Goal: Transaction & Acquisition: Purchase product/service

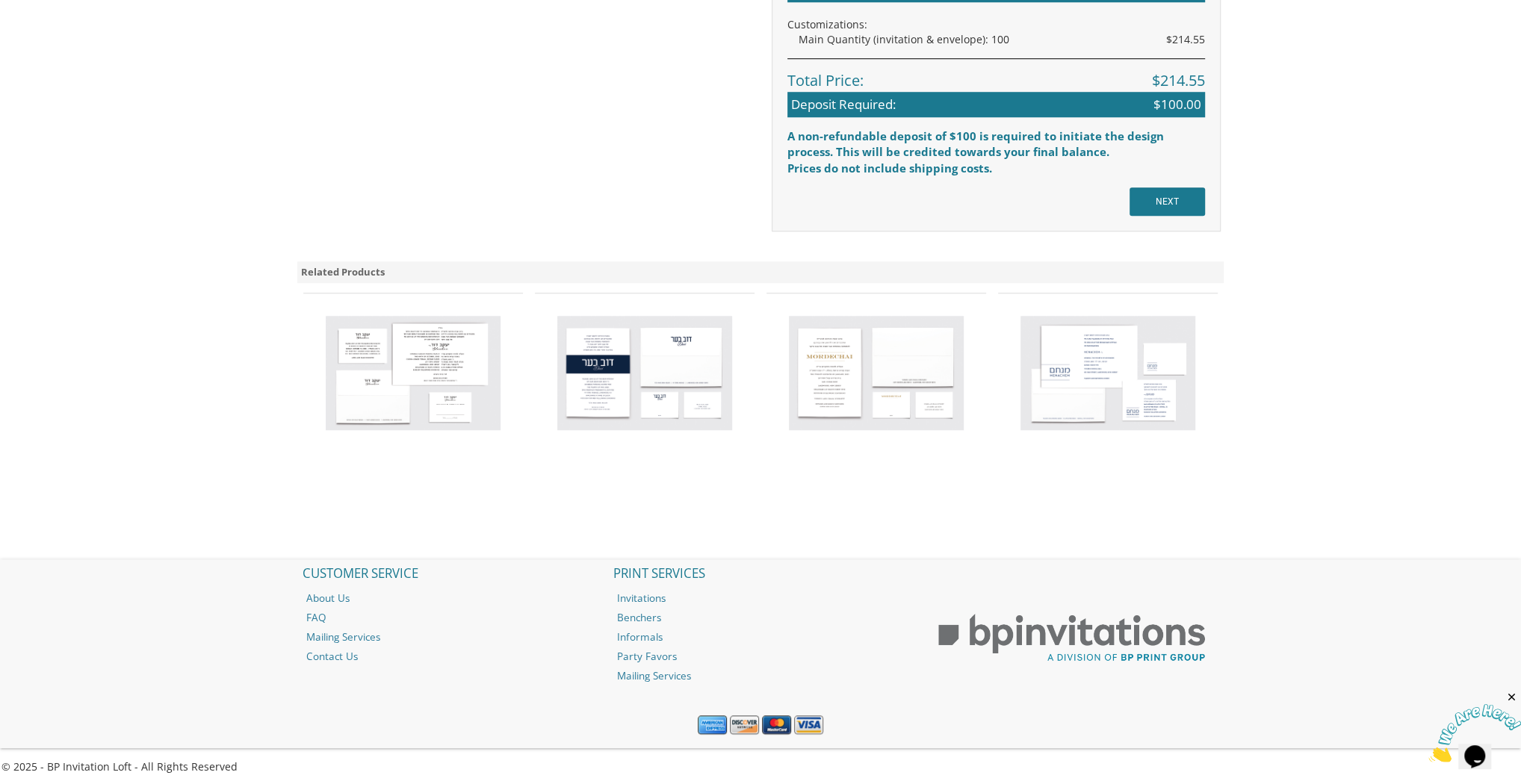
click at [647, 370] on img at bounding box center [645, 373] width 175 height 115
click at [608, 359] on img at bounding box center [645, 373] width 175 height 115
click at [608, 387] on img at bounding box center [645, 373] width 175 height 115
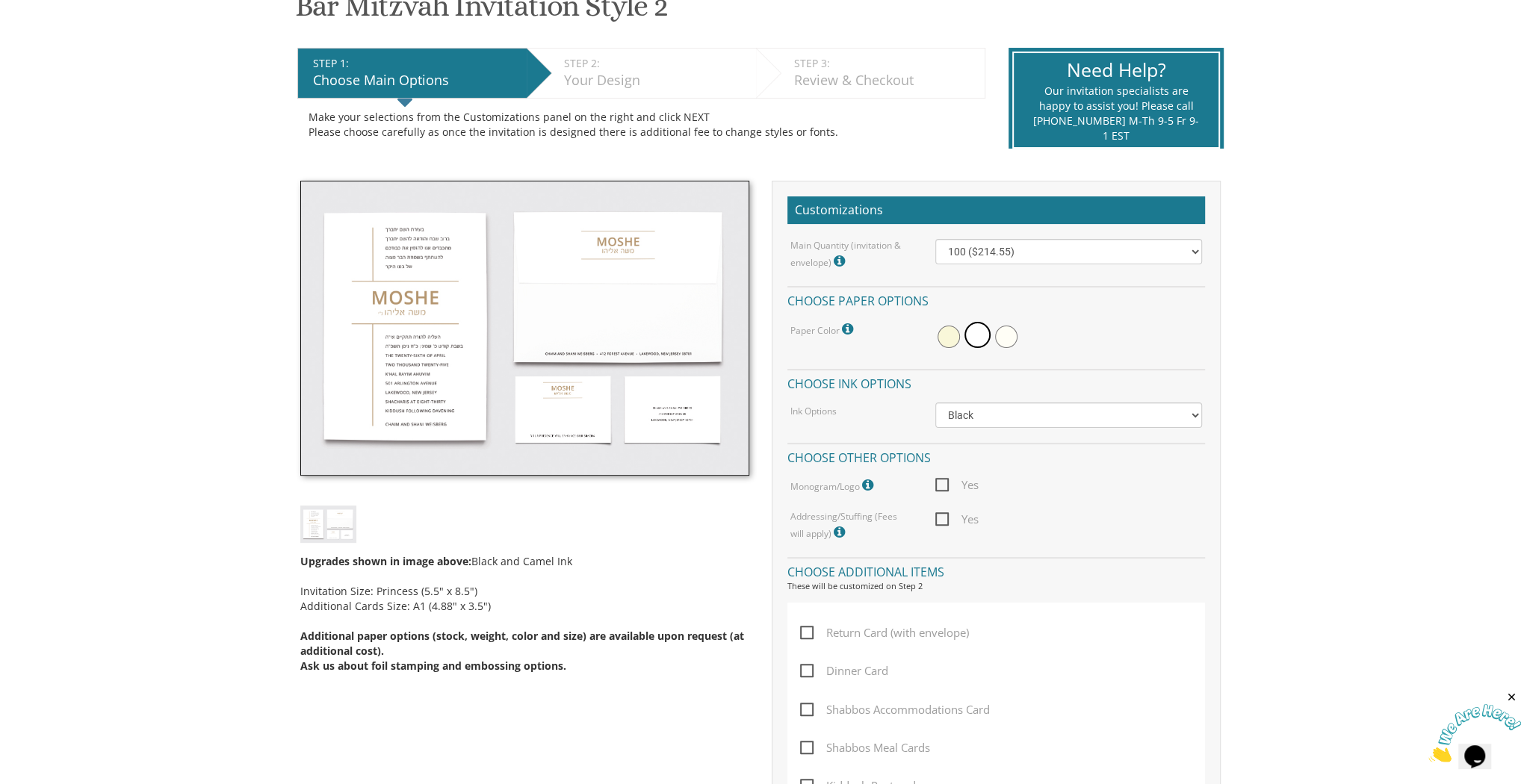
scroll to position [133, 0]
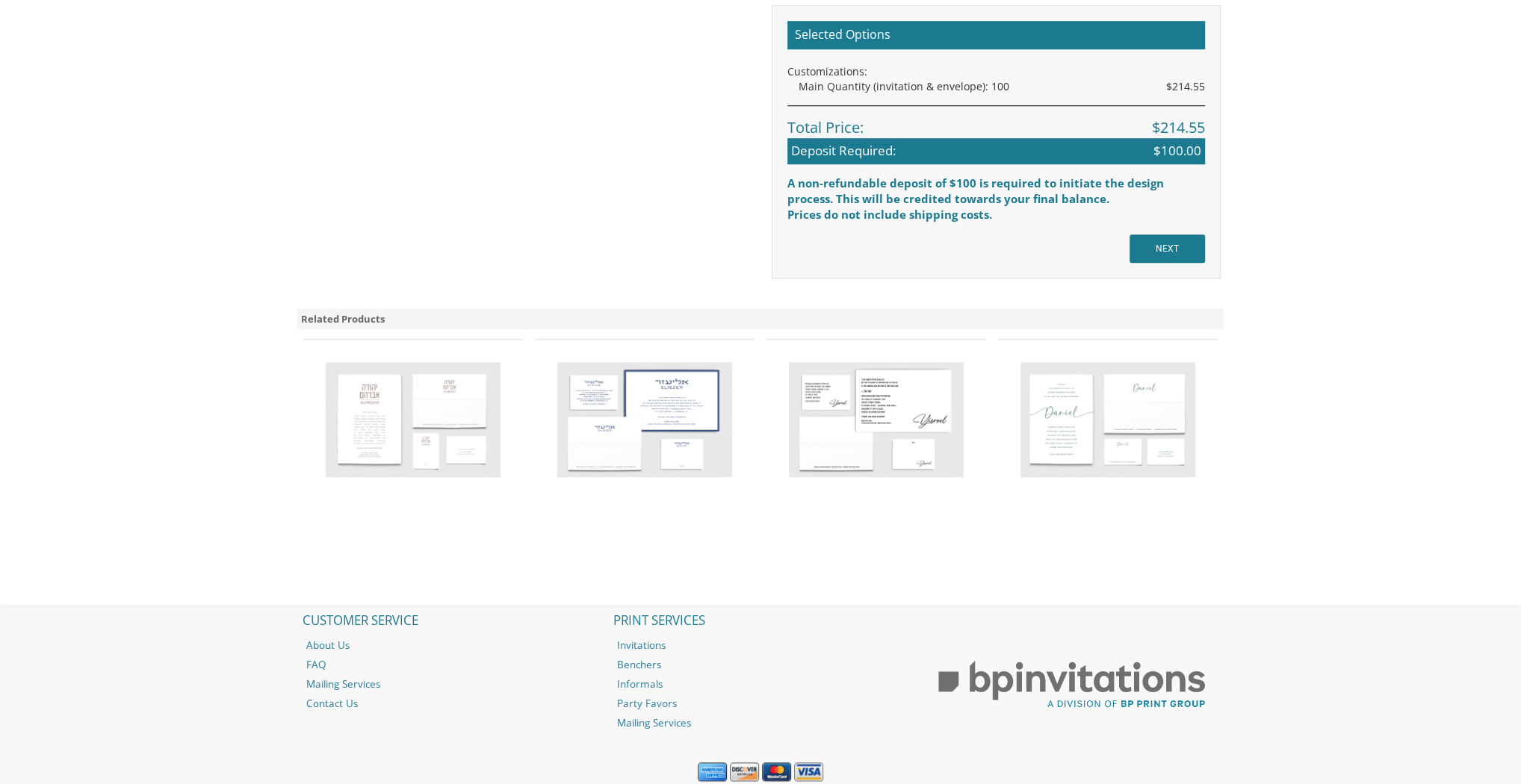
scroll to position [1183, 0]
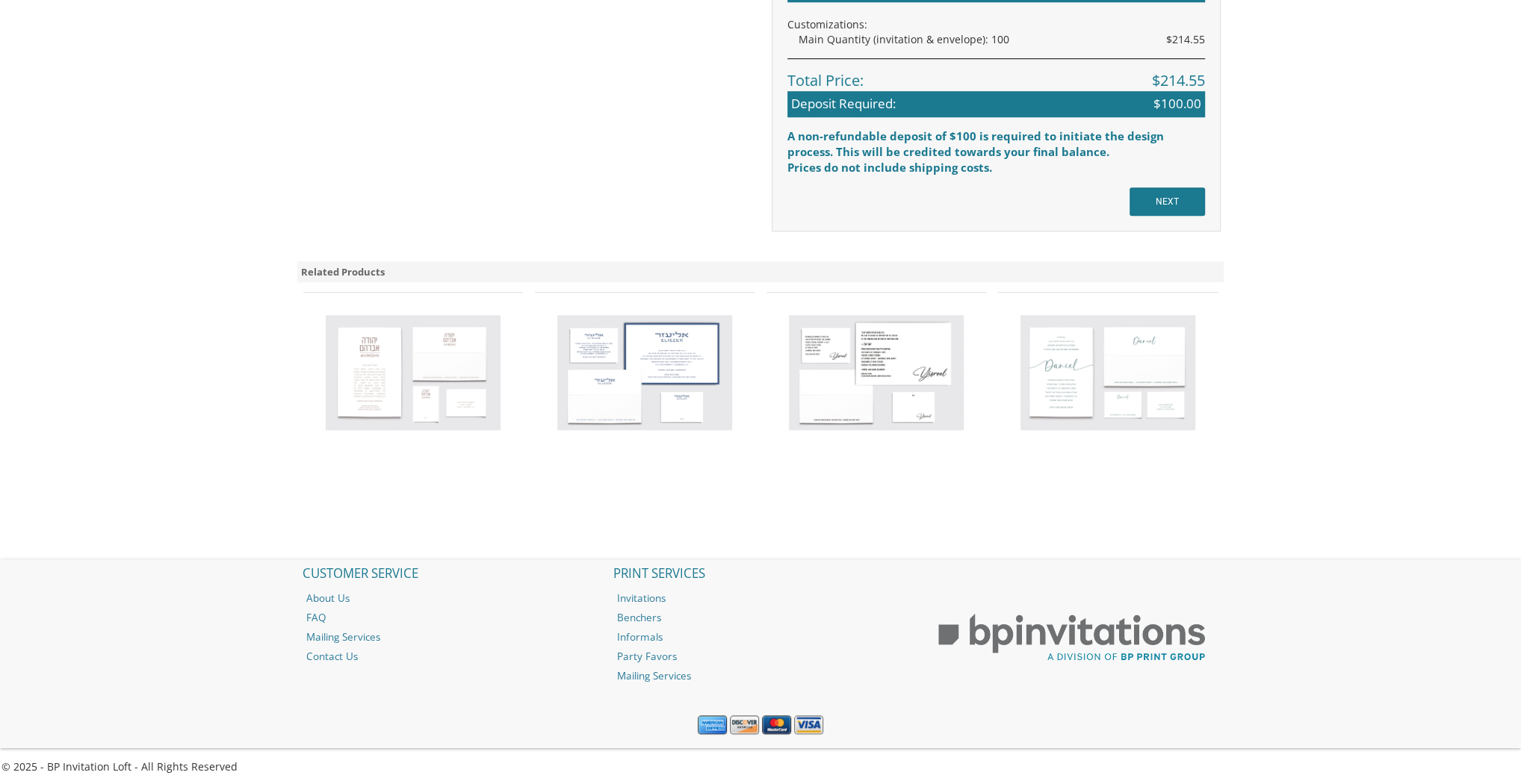
click at [1021, 369] on img at bounding box center [1108, 373] width 175 height 115
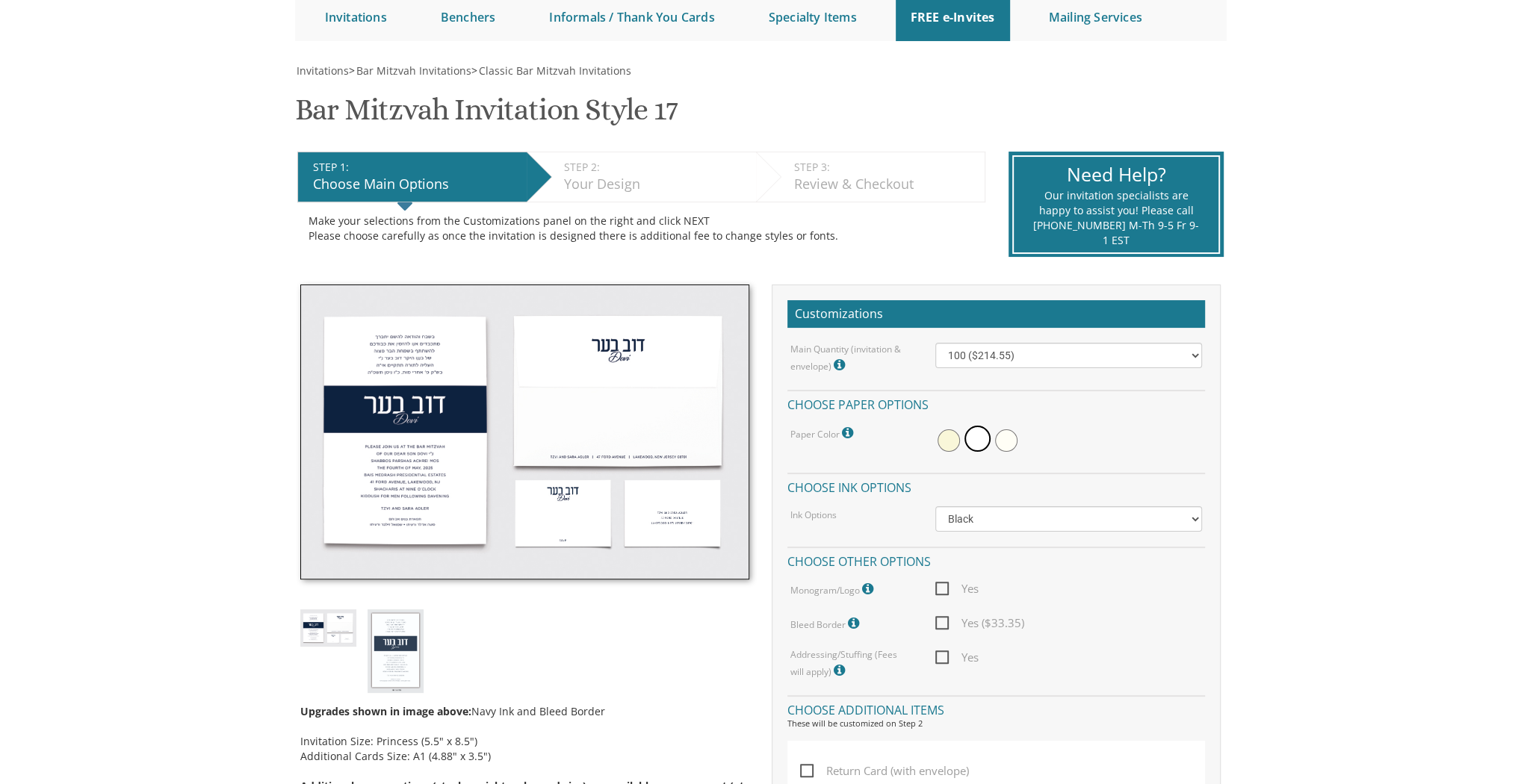
scroll to position [120, 0]
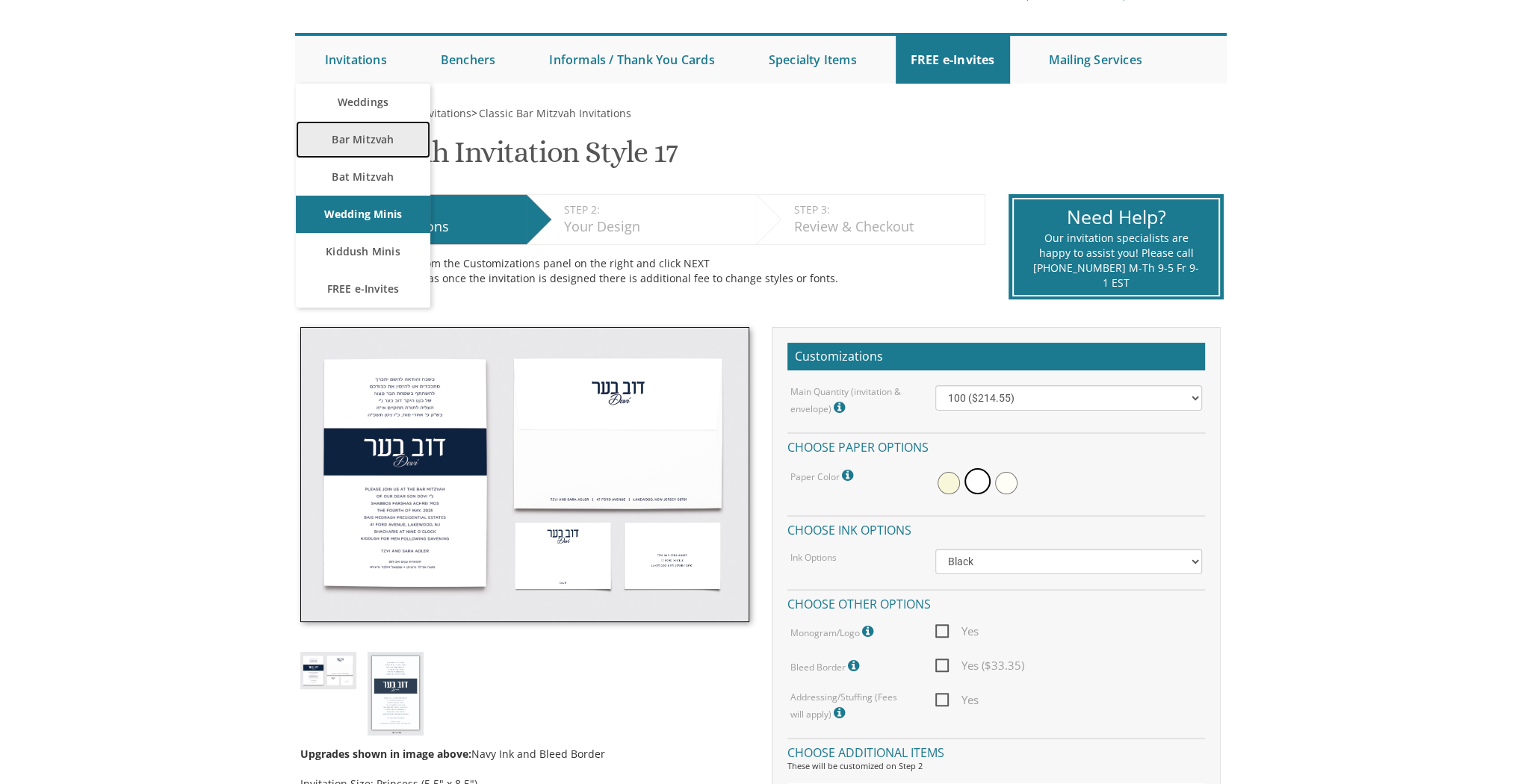
click at [395, 147] on link "Bar Mitzvah" at bounding box center [363, 140] width 135 height 37
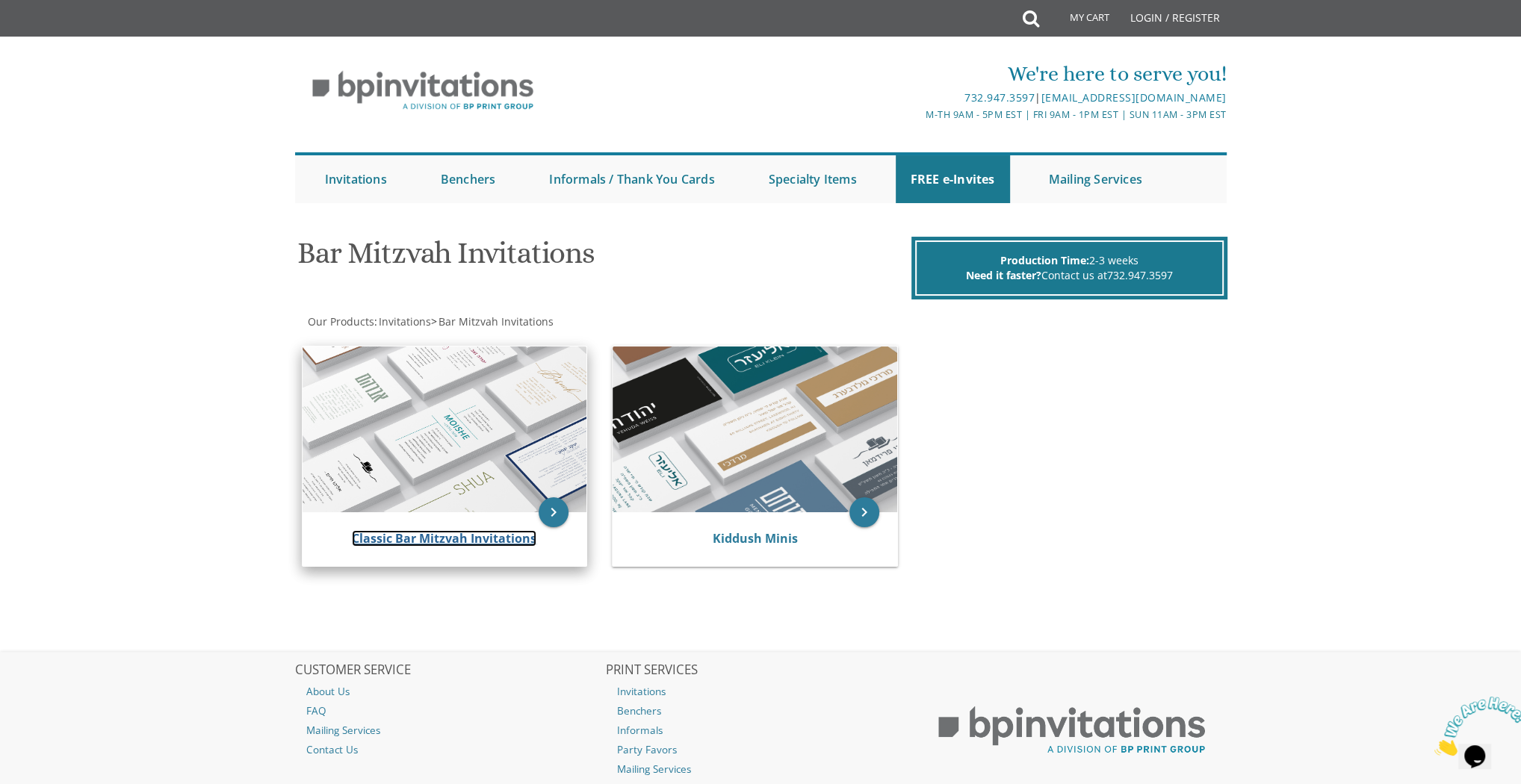
click at [509, 538] on link "Classic Bar Mitzvah Invitations" at bounding box center [444, 538] width 185 height 16
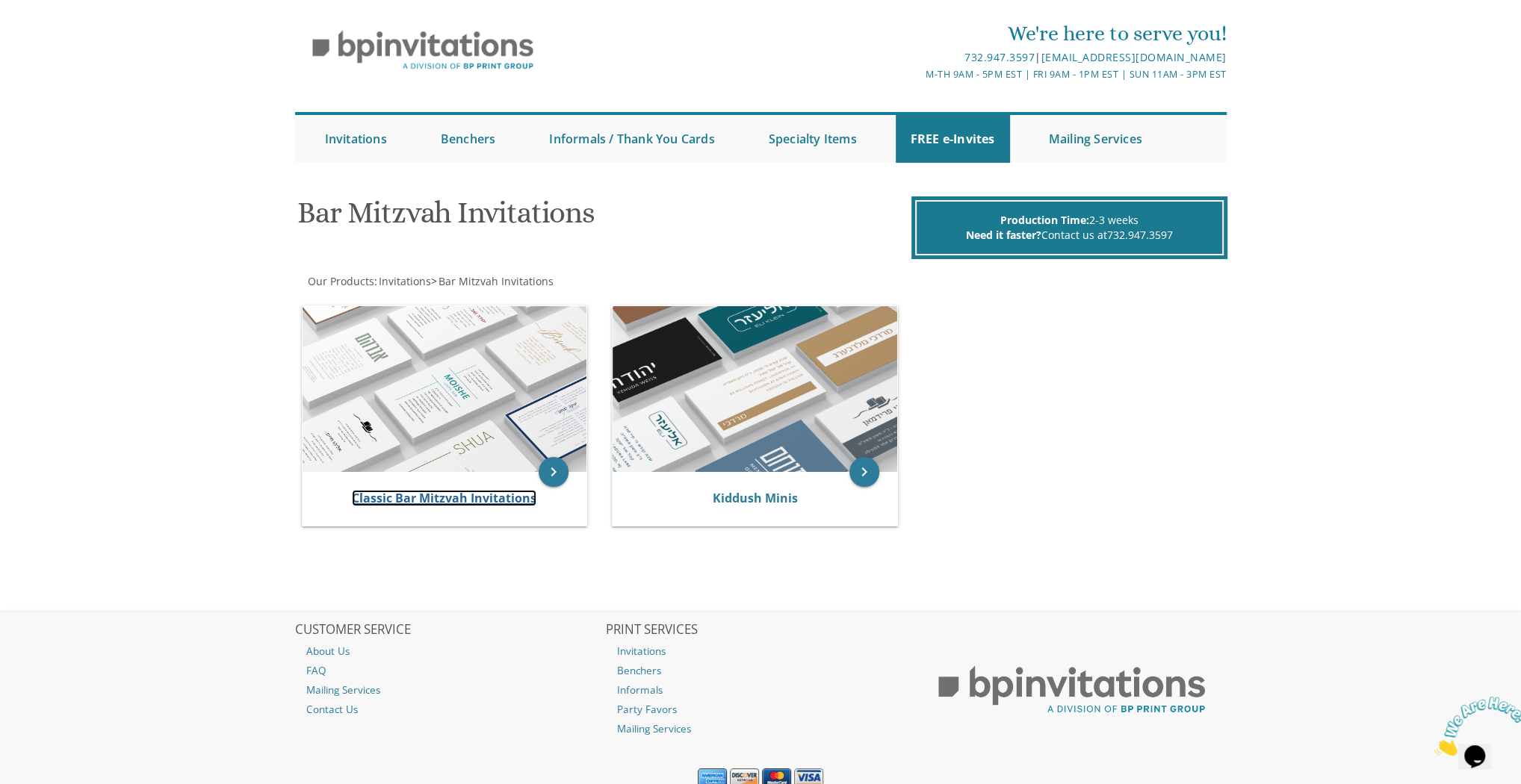
scroll to position [97, 0]
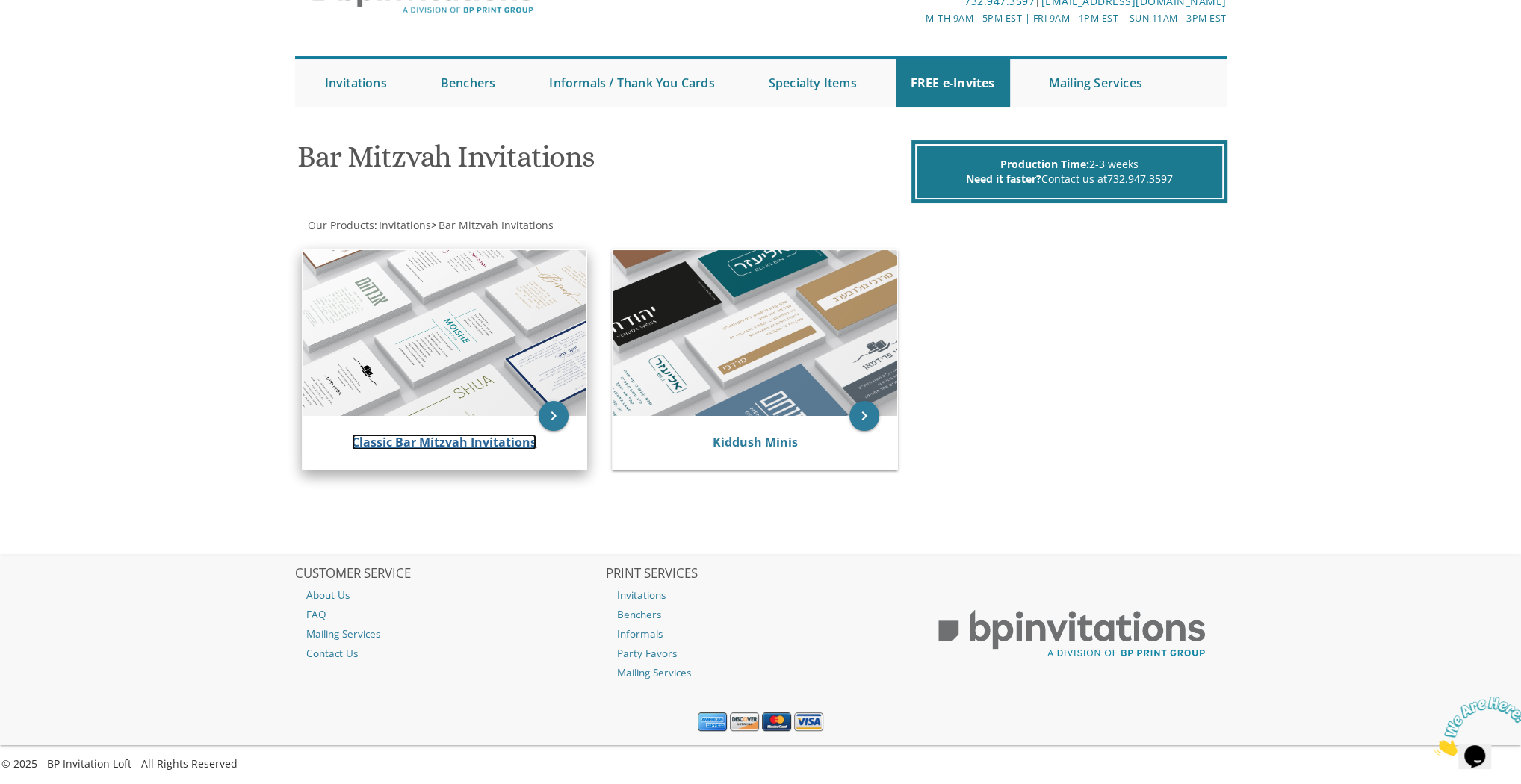
click at [507, 442] on link "Classic Bar Mitzvah Invitations" at bounding box center [444, 442] width 185 height 16
click at [566, 420] on icon "keyboard_arrow_right" at bounding box center [553, 415] width 30 height 30
click at [454, 390] on img at bounding box center [445, 333] width 285 height 165
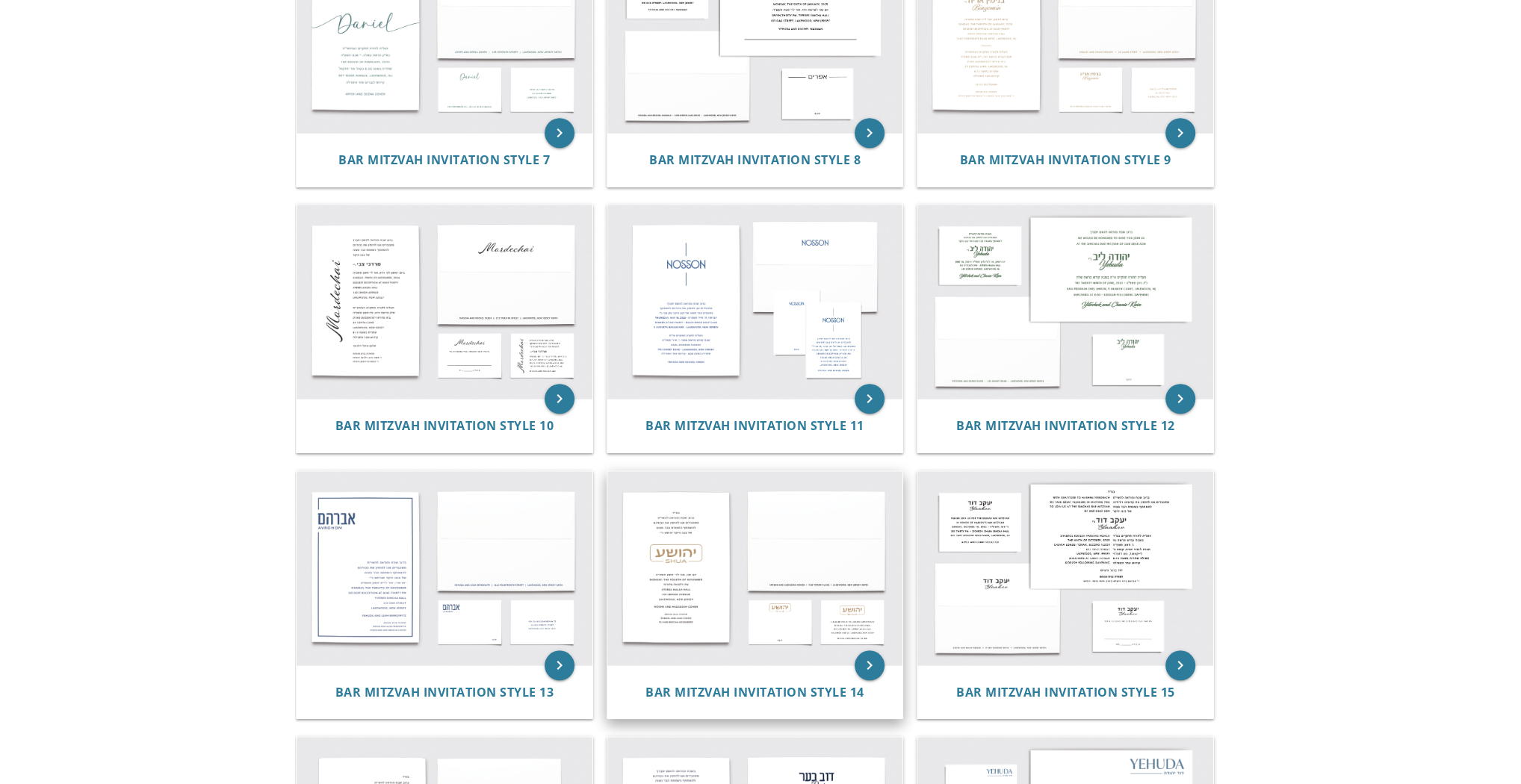
scroll to position [768, 0]
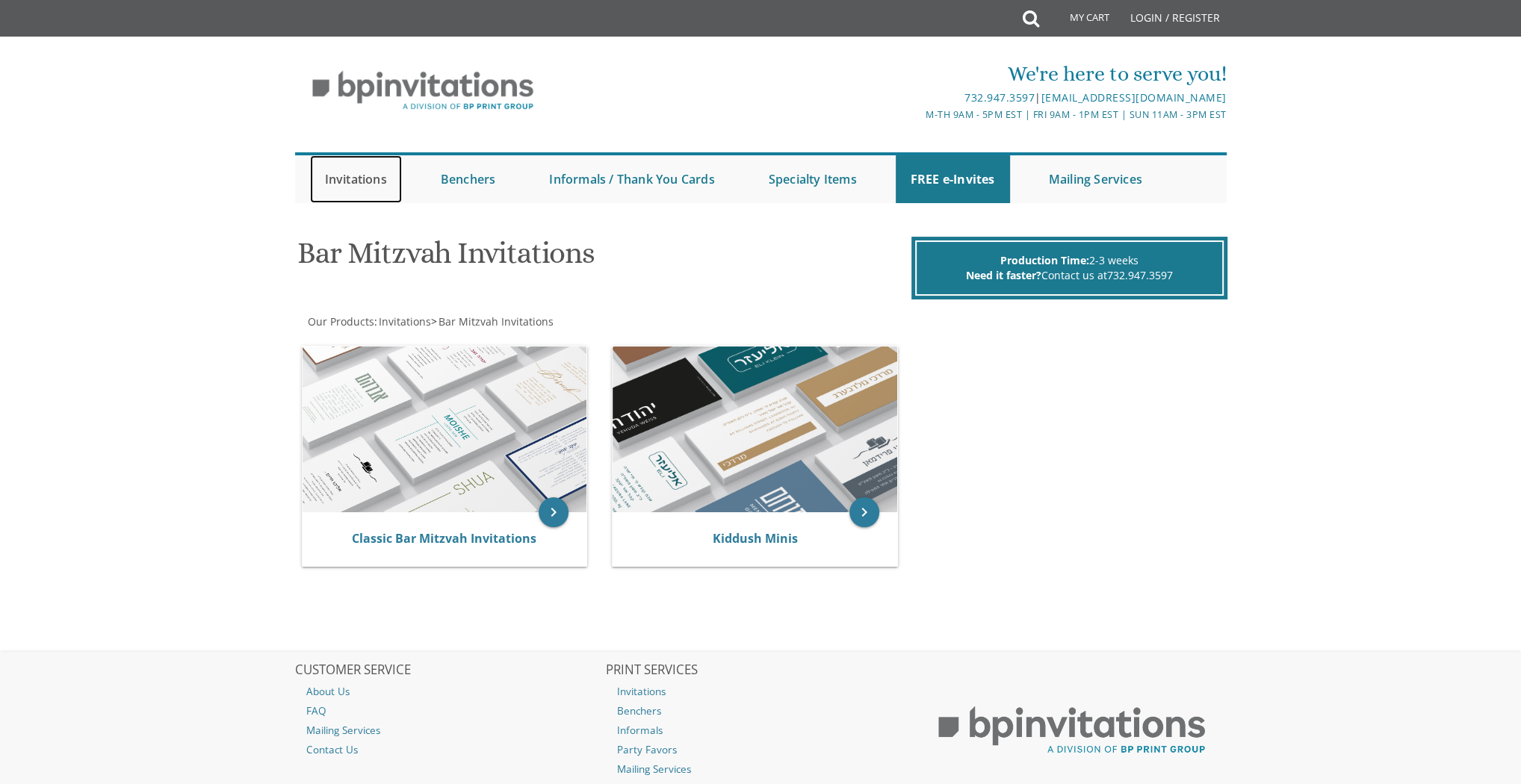
click at [363, 174] on link "Invitations" at bounding box center [356, 179] width 92 height 48
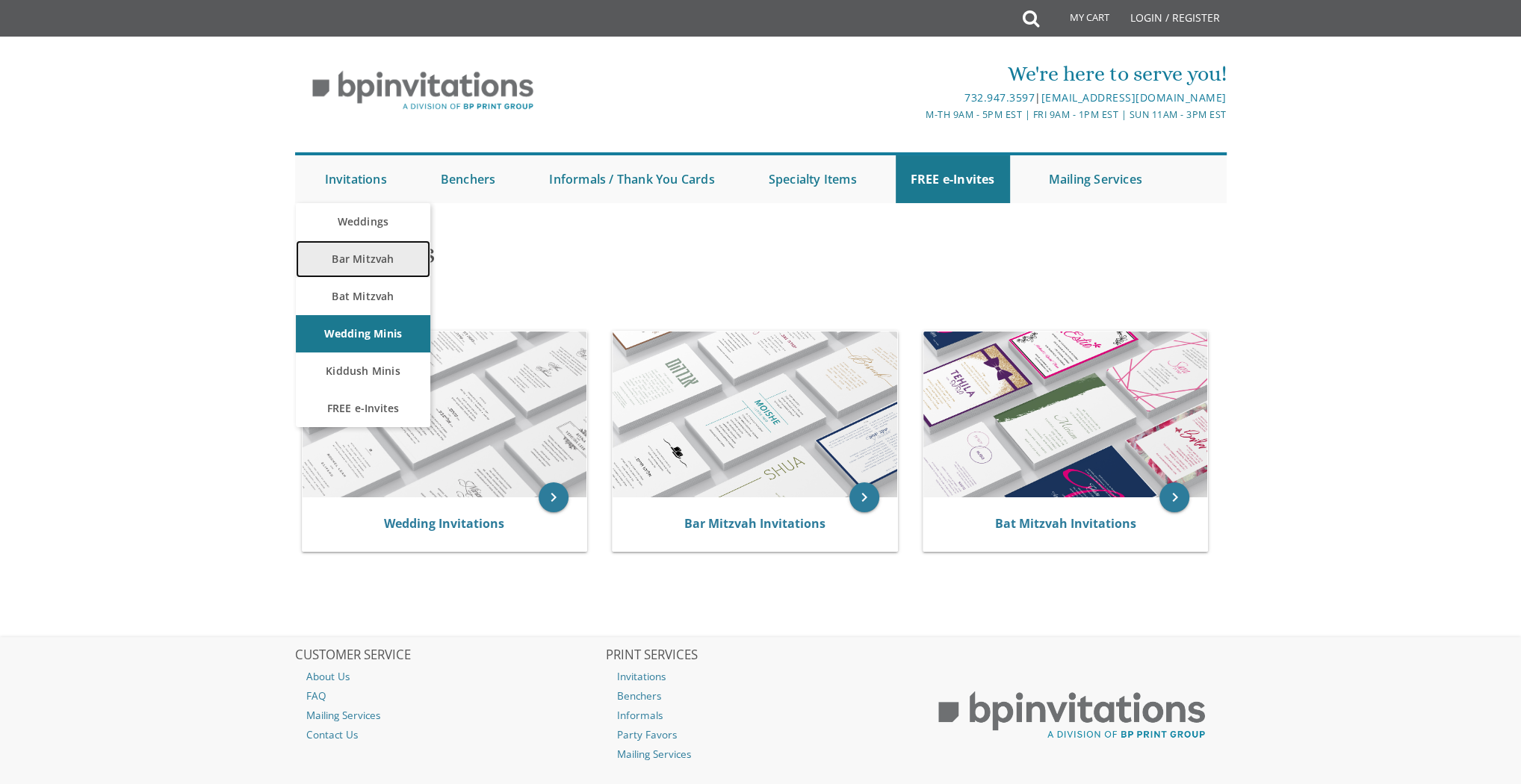
click at [363, 261] on link "Bar Mitzvah" at bounding box center [363, 258] width 135 height 37
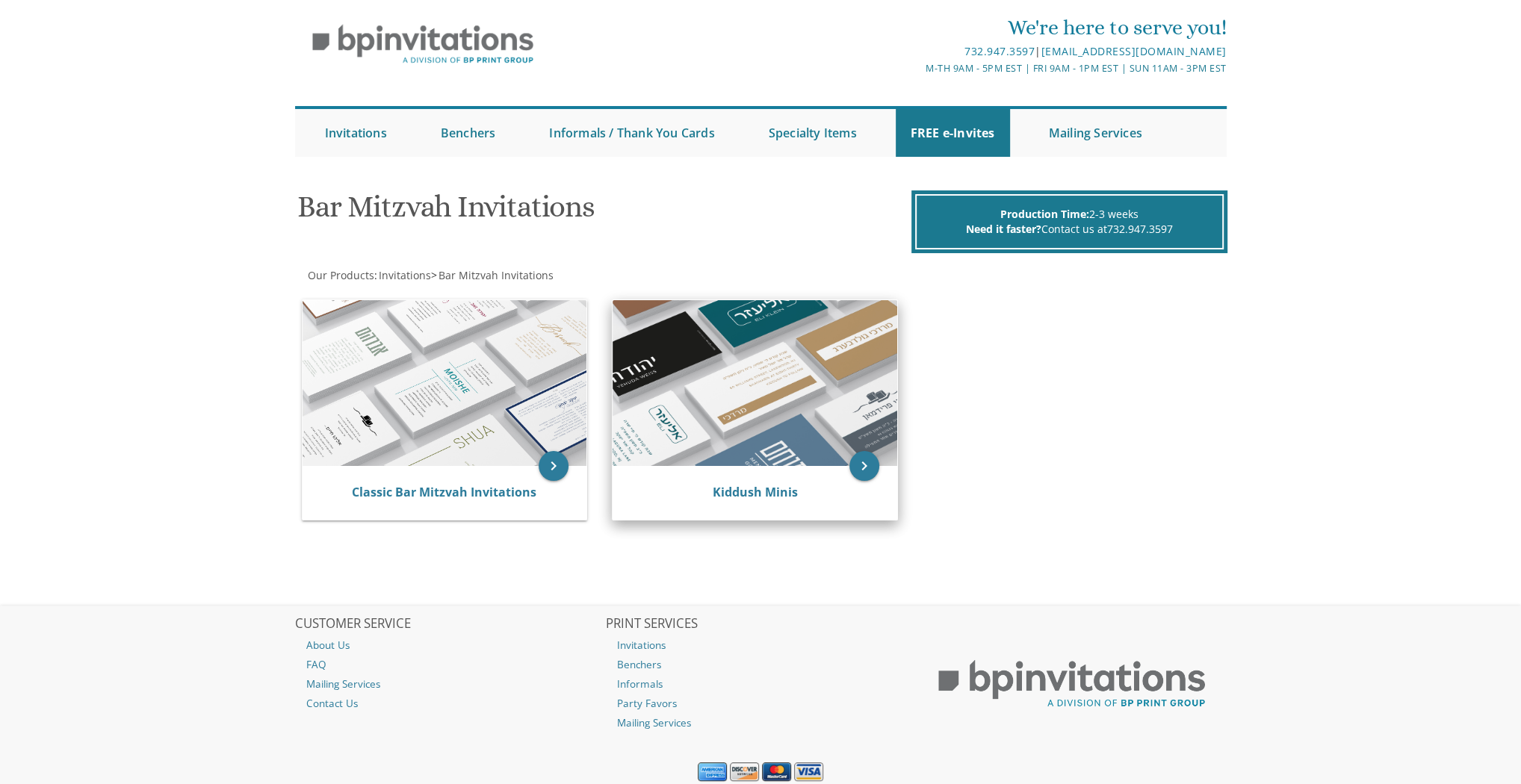
scroll to position [97, 0]
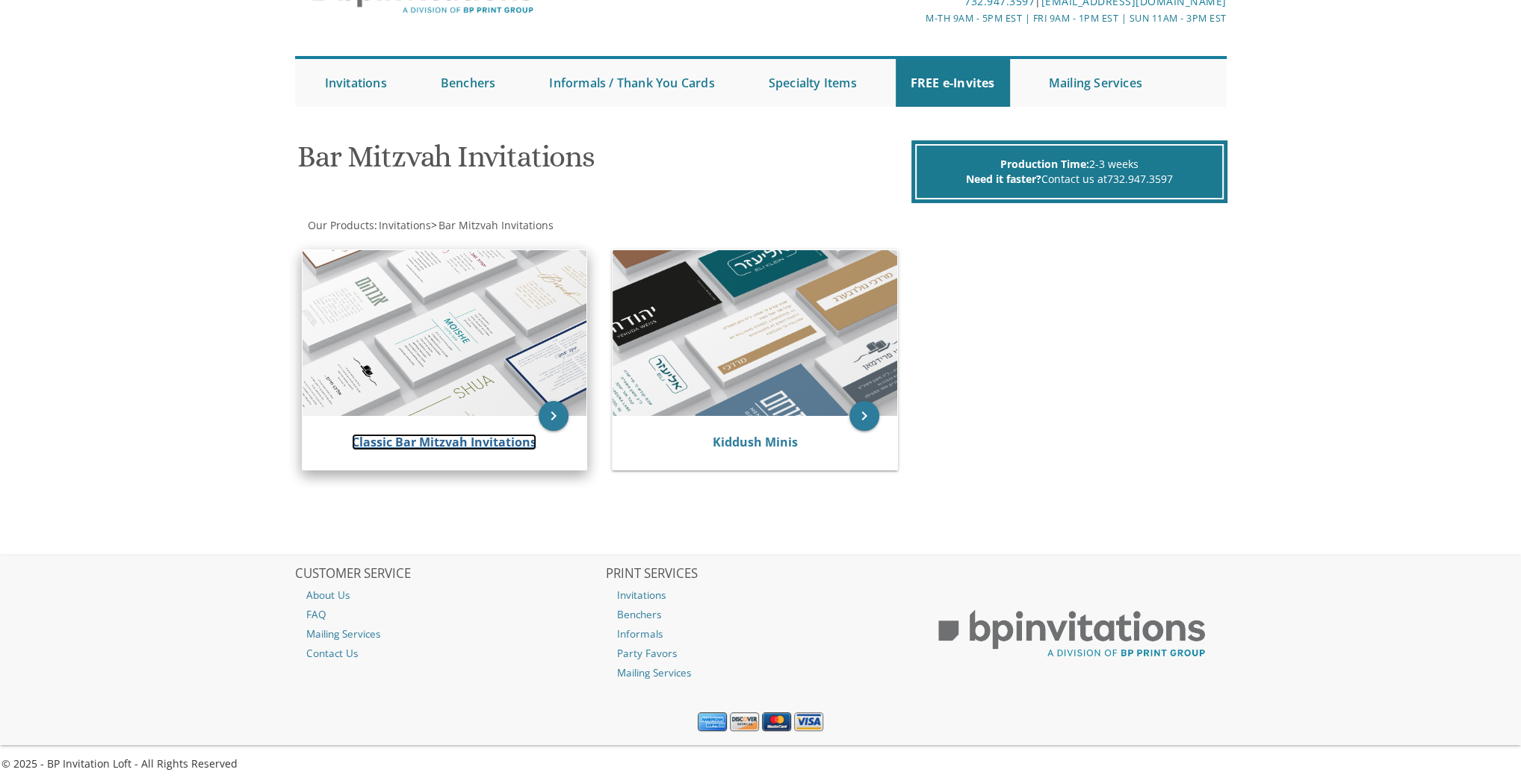
click at [459, 436] on link "Classic Bar Mitzvah Invitations" at bounding box center [444, 442] width 185 height 16
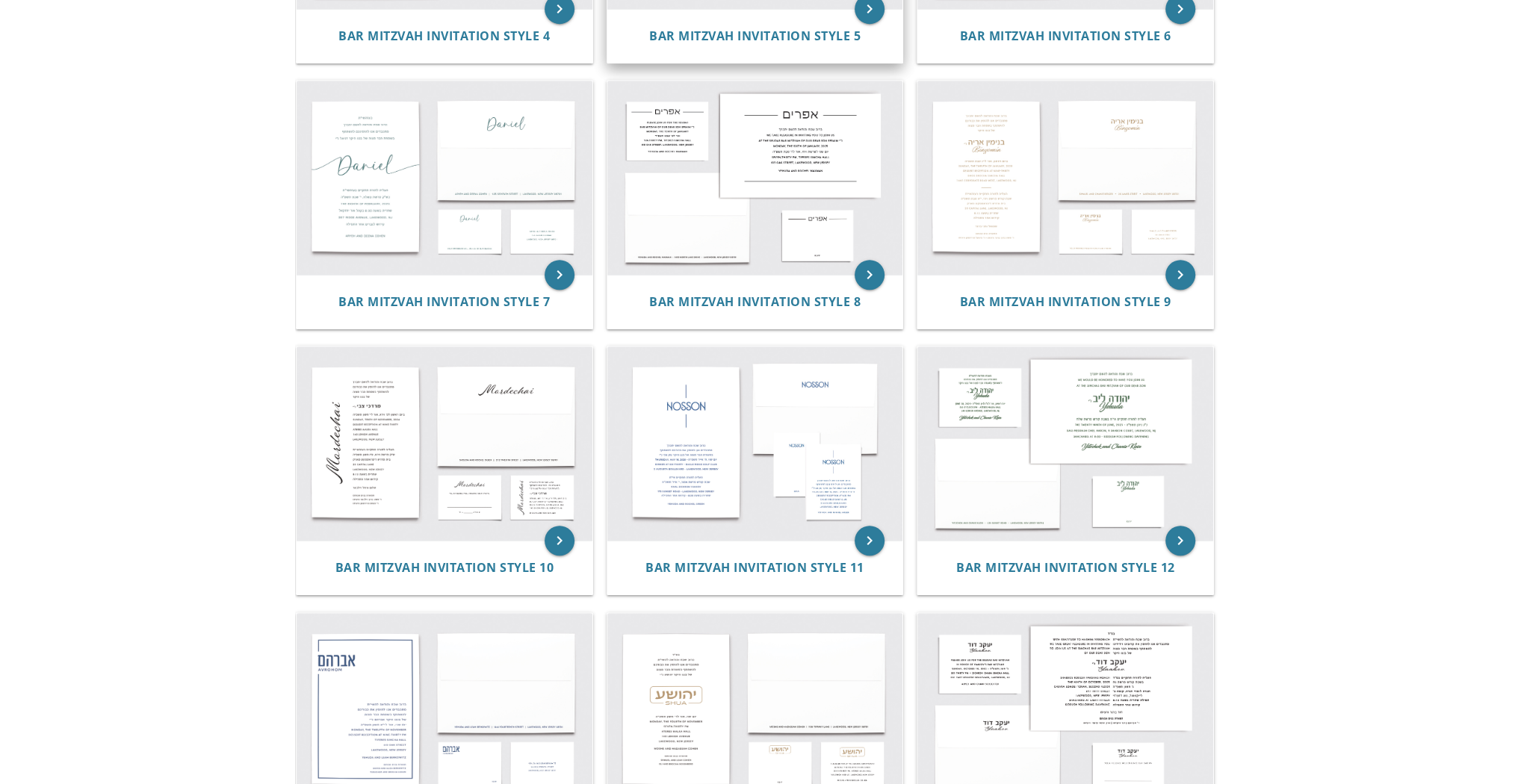
scroll to position [776, 0]
click at [487, 500] on img at bounding box center [444, 443] width 296 height 194
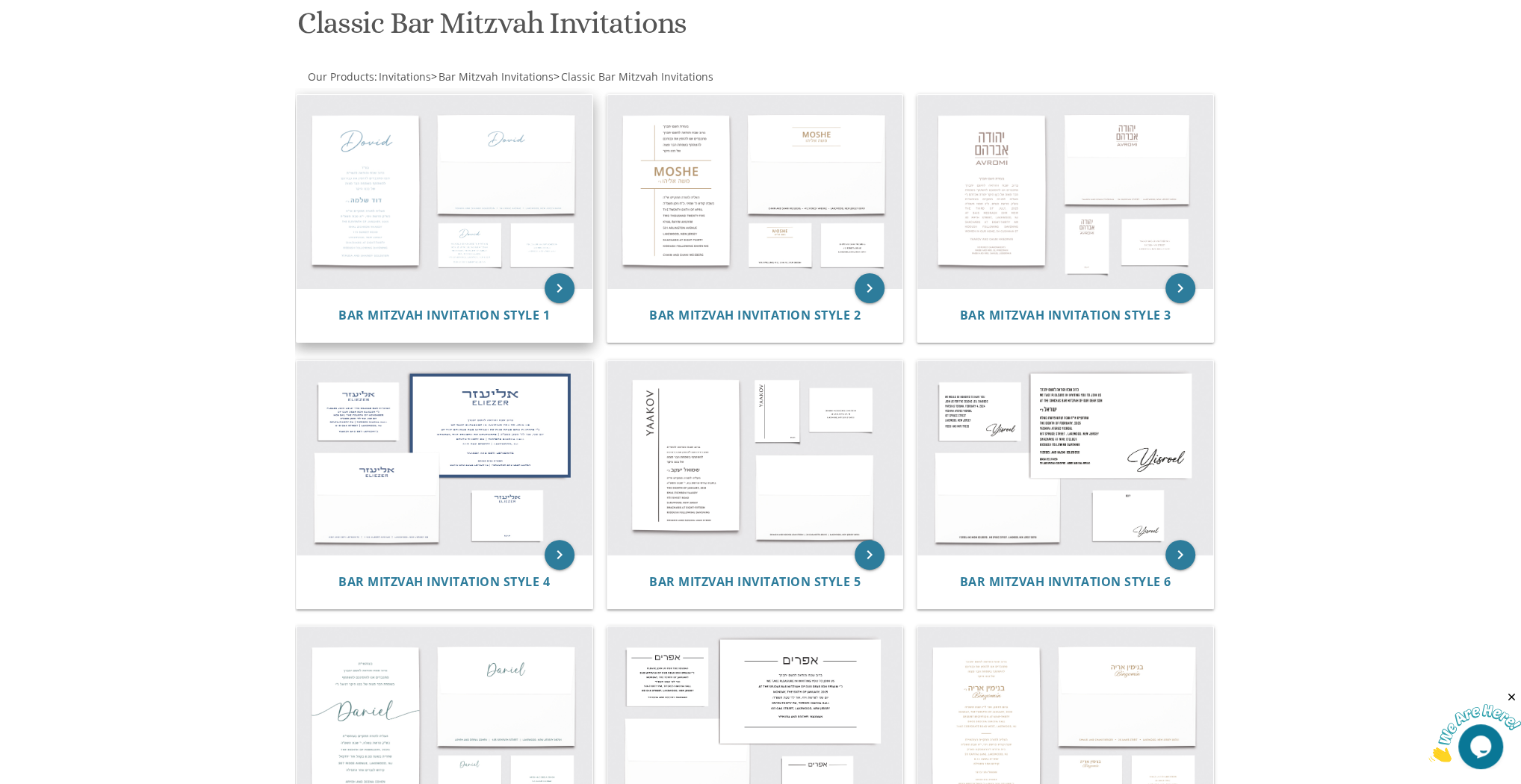
scroll to position [0, 0]
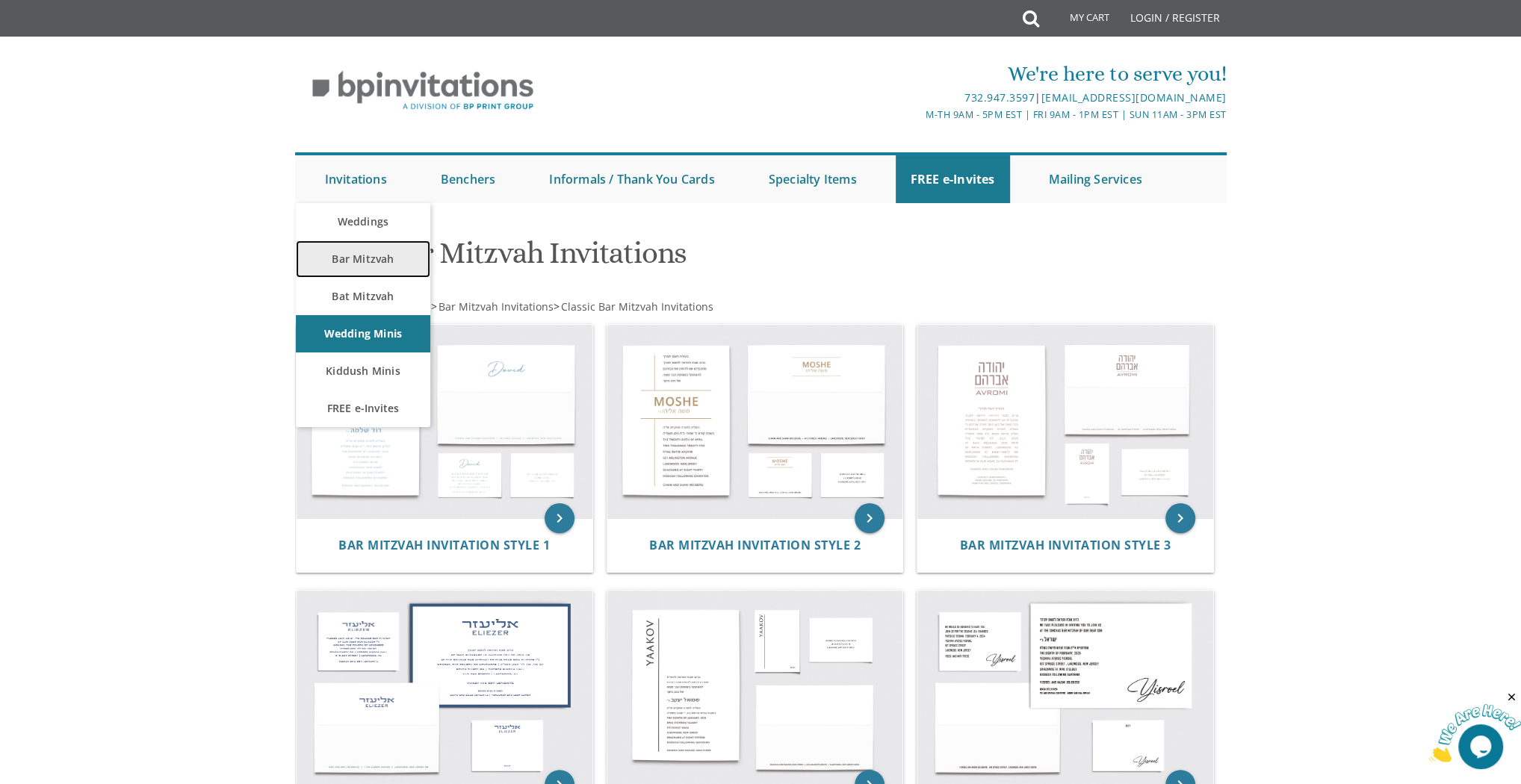
click at [341, 247] on link "Bar Mitzvah" at bounding box center [363, 258] width 135 height 37
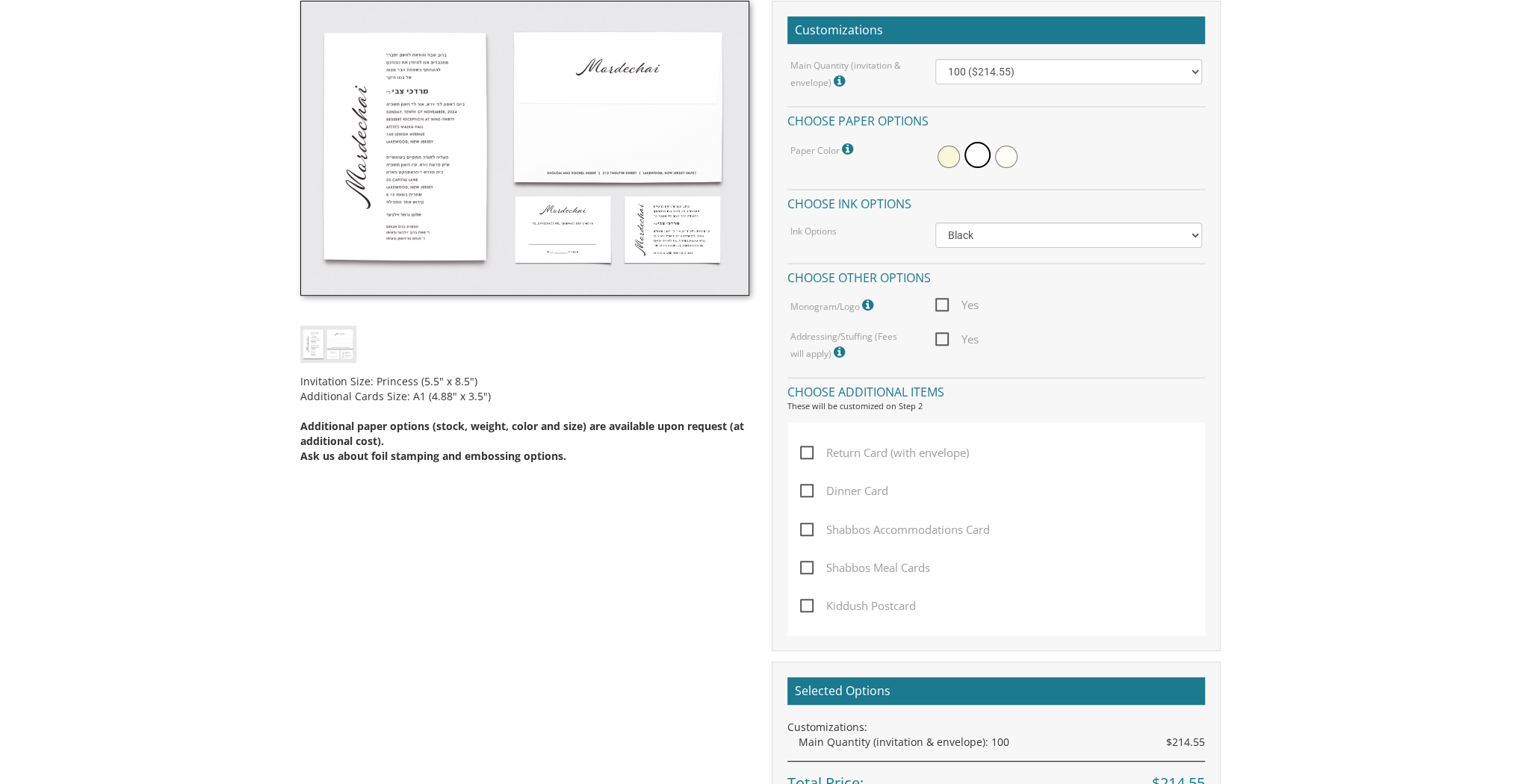
scroll to position [298, 0]
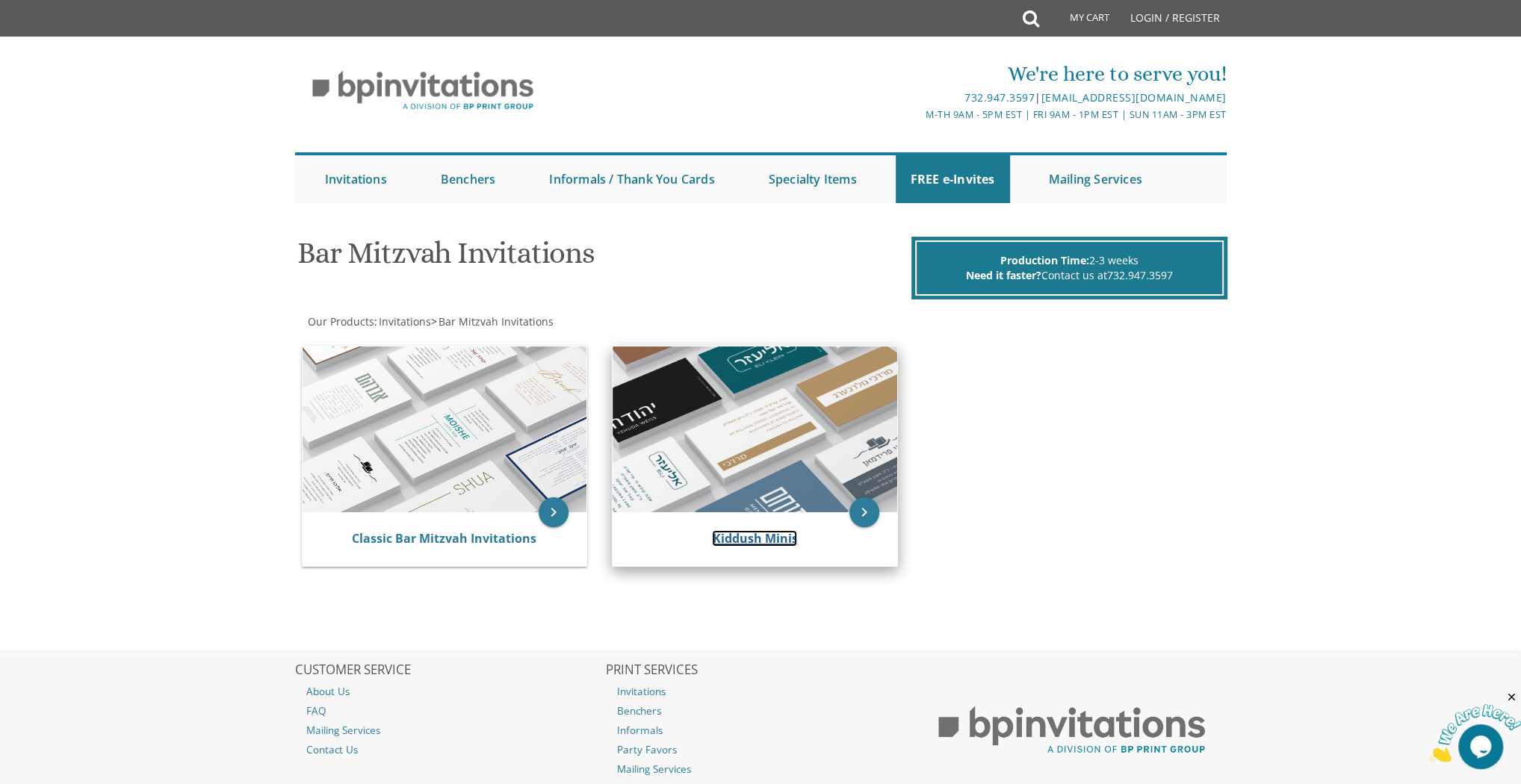
click at [775, 534] on link "Kiddush Minis" at bounding box center [754, 538] width 85 height 16
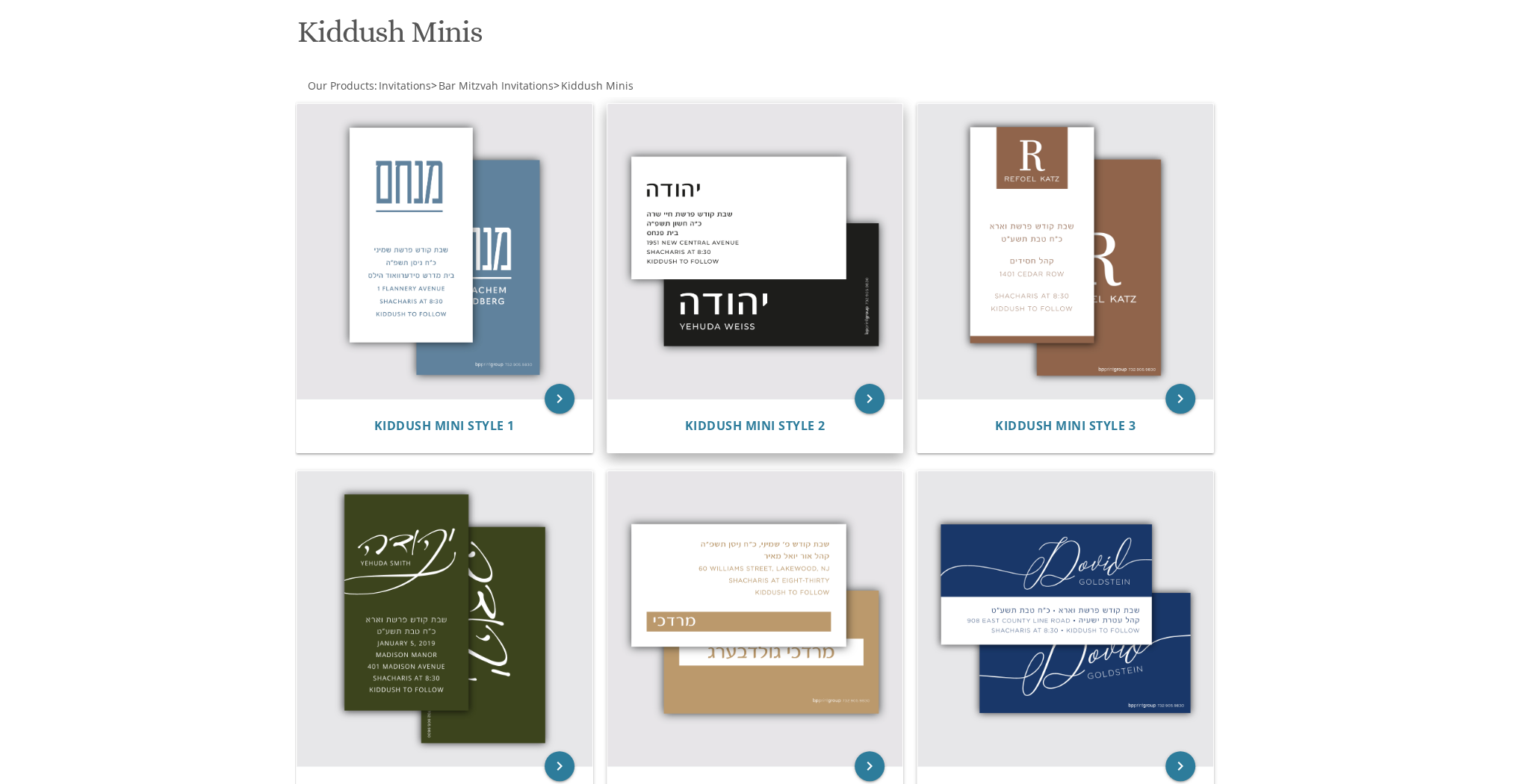
scroll to position [350, 0]
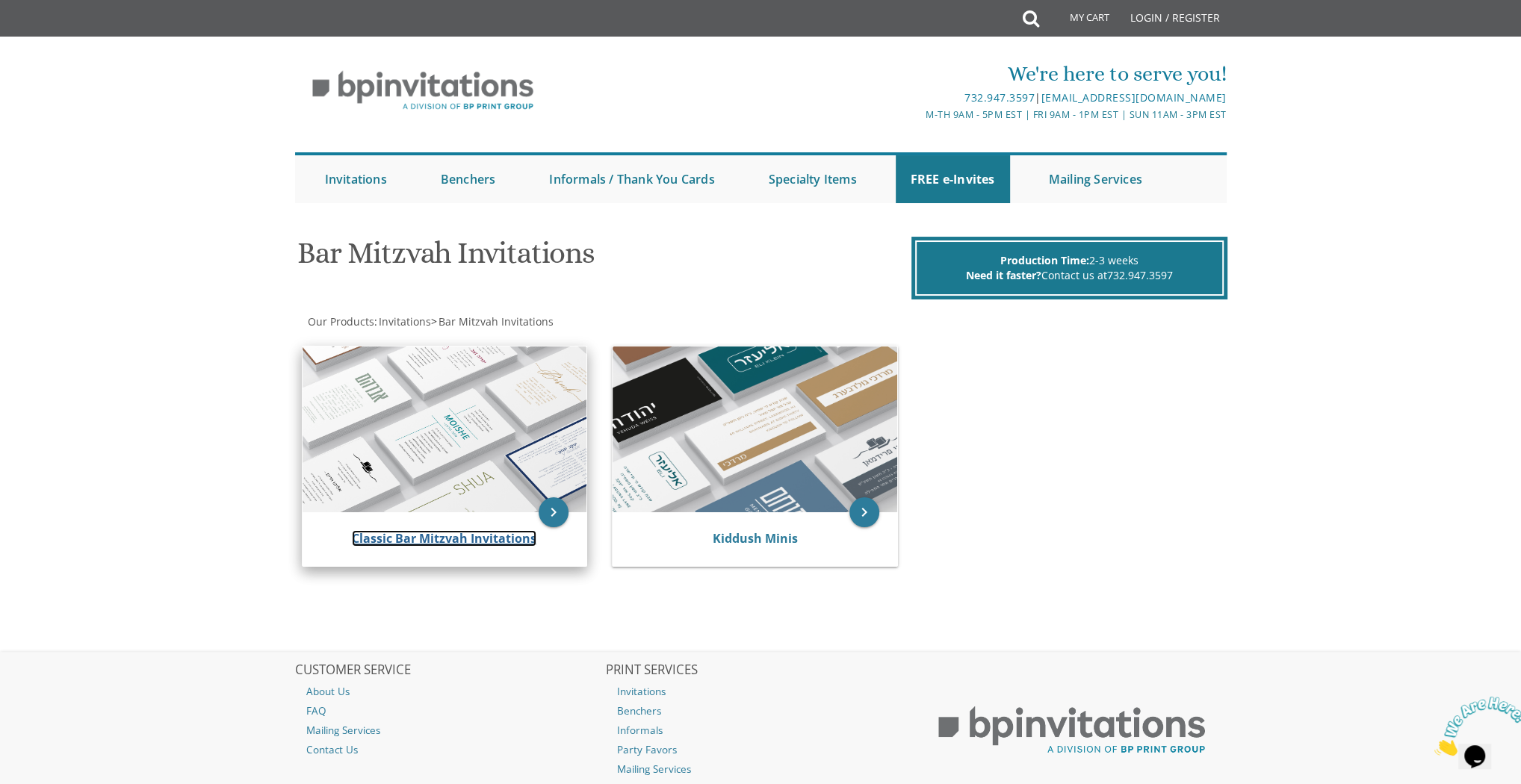
click at [512, 539] on link "Classic Bar Mitzvah Invitations" at bounding box center [444, 538] width 185 height 16
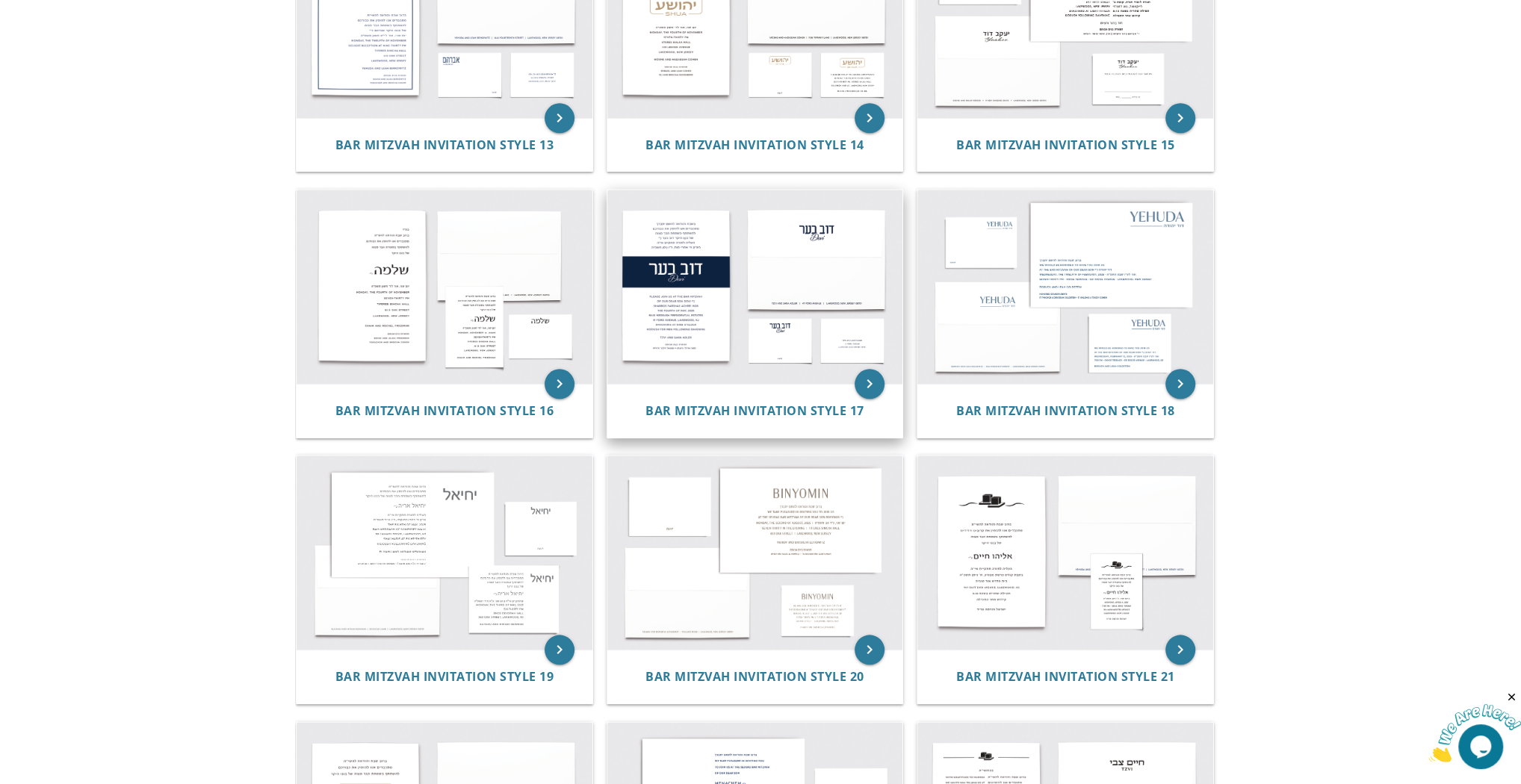
scroll to position [1365, 0]
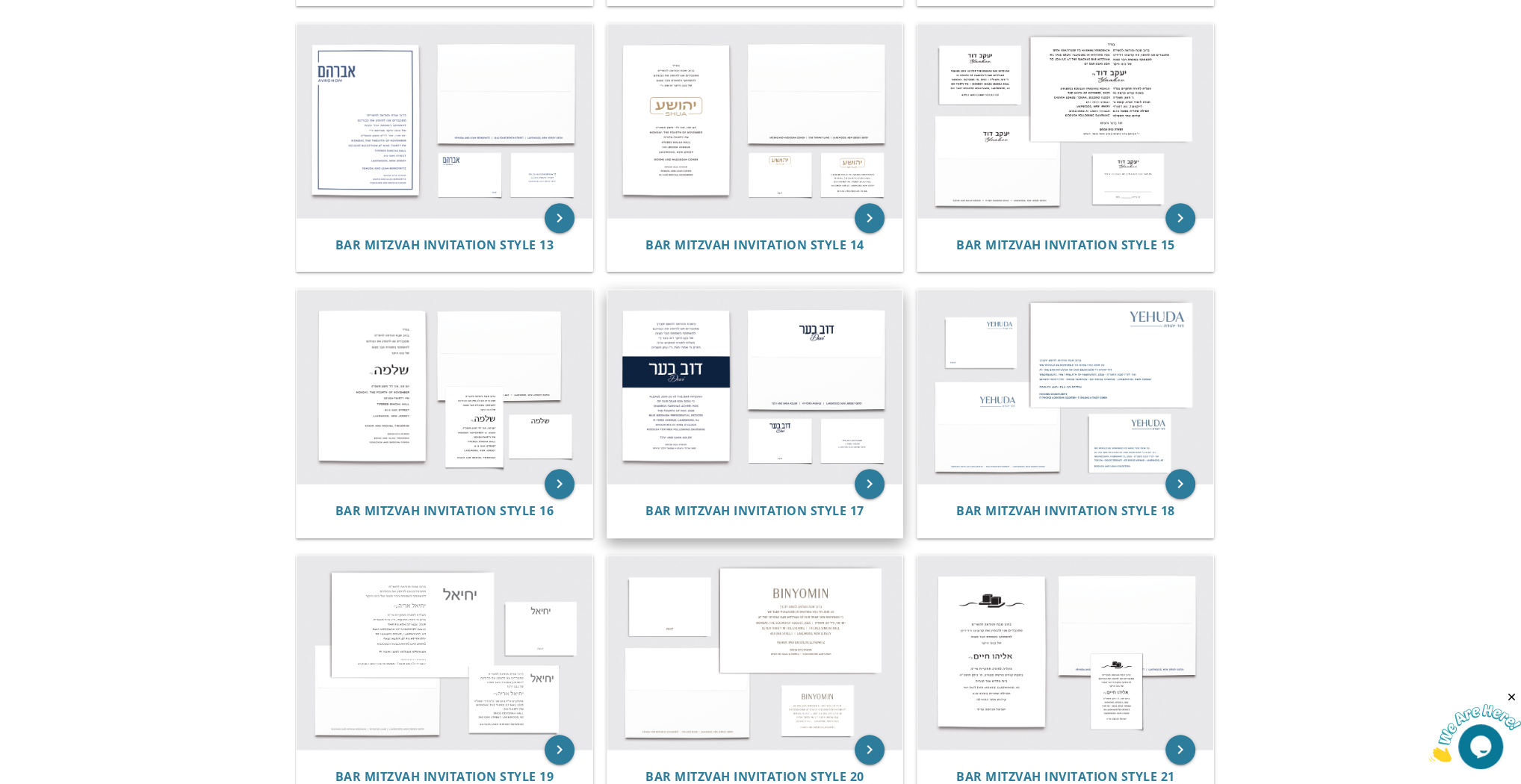
click at [679, 397] on img at bounding box center [755, 386] width 296 height 194
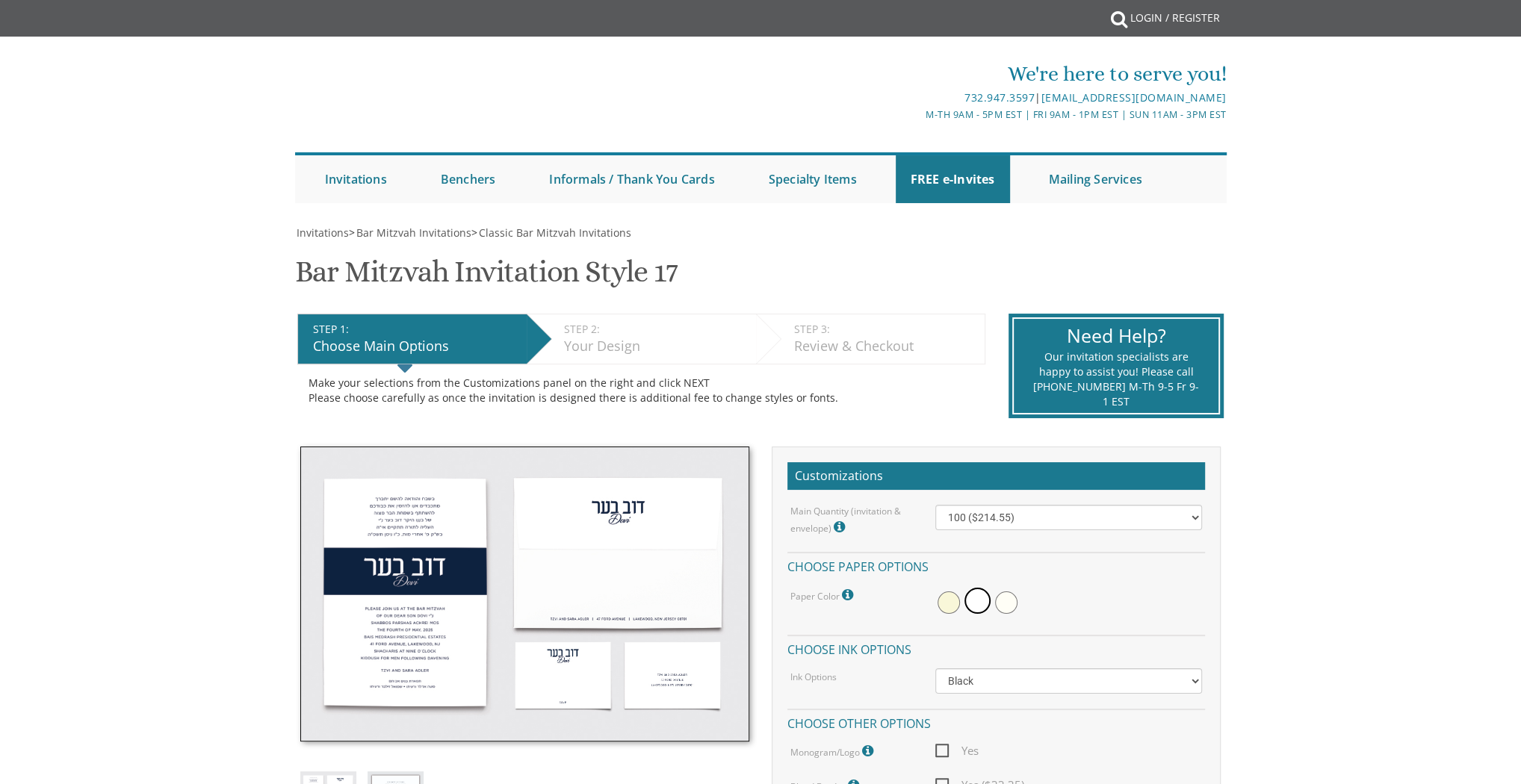
click at [469, 541] on img at bounding box center [524, 594] width 449 height 295
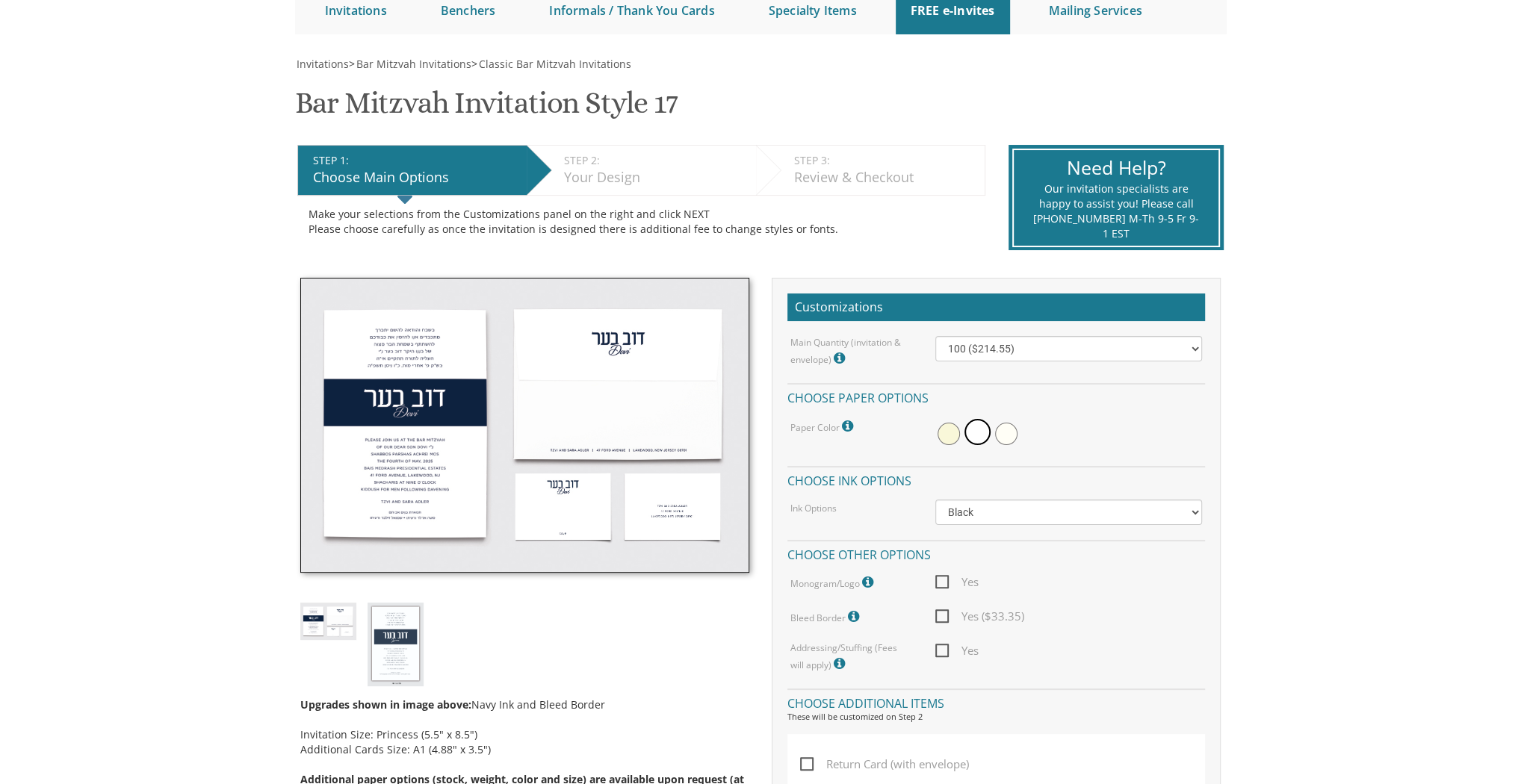
scroll to position [179, 0]
